Goal: Task Accomplishment & Management: Complete application form

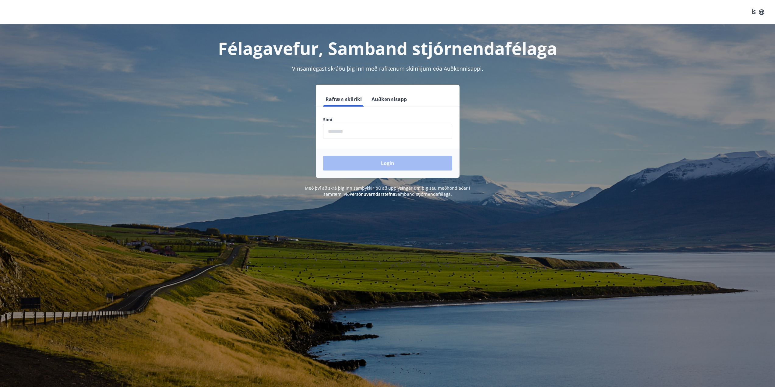
click at [363, 139] on form "Rafræn skilríki Auðkennisapp Sími ​ Login" at bounding box center [388, 135] width 144 height 86
click at [357, 130] on input "phone" at bounding box center [387, 131] width 129 height 15
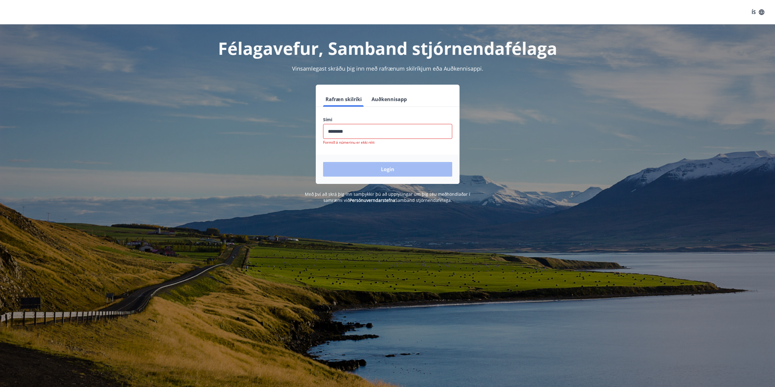
drag, startPoint x: 360, startPoint y: 164, endPoint x: 374, endPoint y: 135, distance: 32.1
click at [373, 137] on form "Rafræn skilríki Auðkennisapp Sími ​ Formið á númerinu er ekki rétt Login" at bounding box center [388, 138] width 144 height 92
click at [368, 134] on input "phone" at bounding box center [387, 131] width 129 height 15
type input "********"
click at [323, 162] on button "Login" at bounding box center [387, 169] width 129 height 15
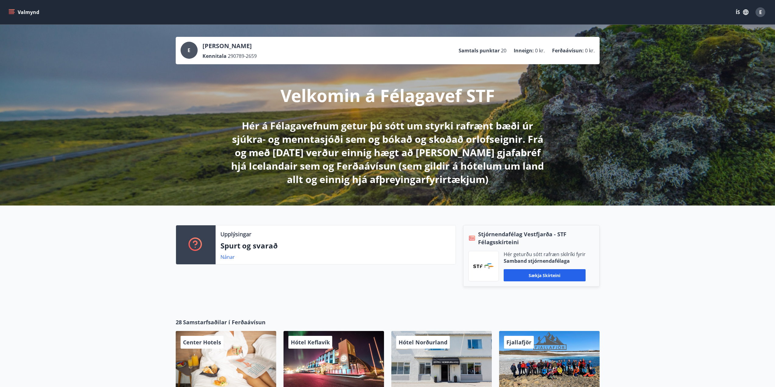
click at [10, 11] on icon "menu" at bounding box center [11, 11] width 5 height 1
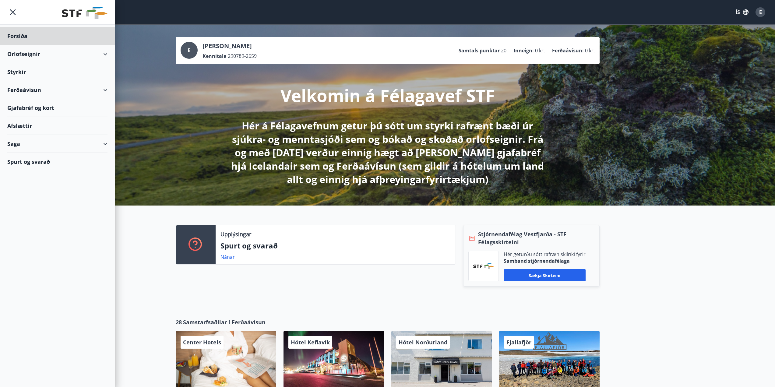
click at [54, 69] on div "Styrkir" at bounding box center [57, 72] width 100 height 18
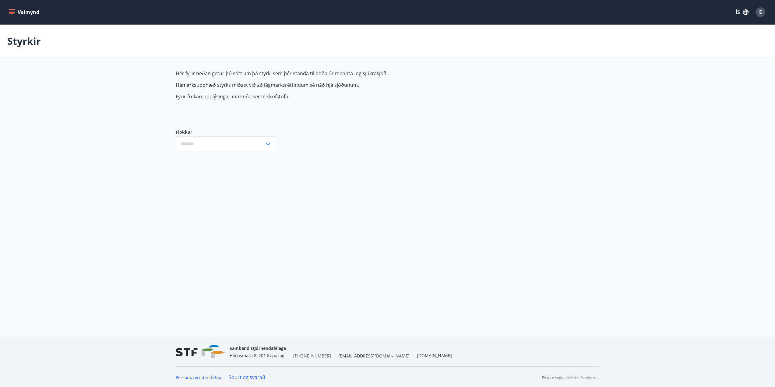
type input "***"
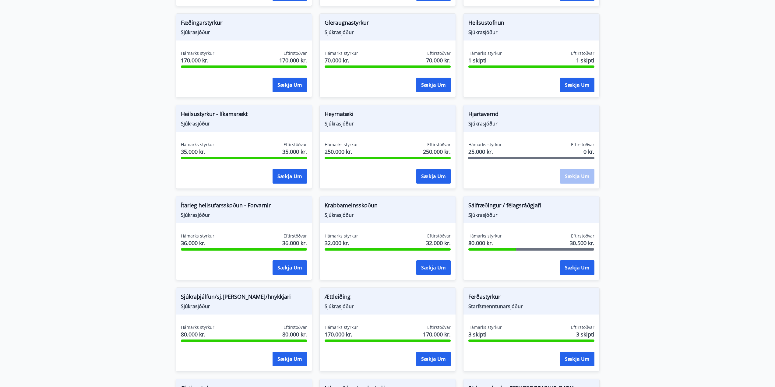
scroll to position [251, 0]
